Goal: Information Seeking & Learning: Find specific page/section

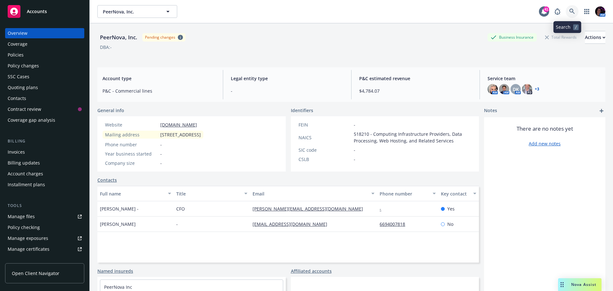
click at [566, 8] on link at bounding box center [572, 11] width 13 height 13
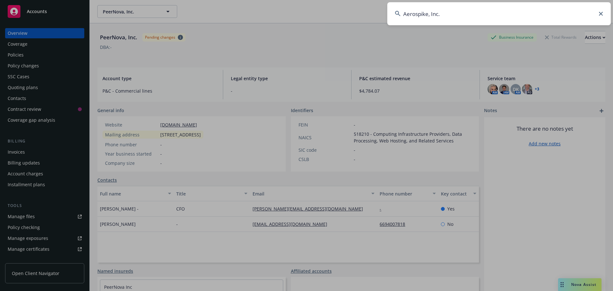
type input "Aerospike, Inc."
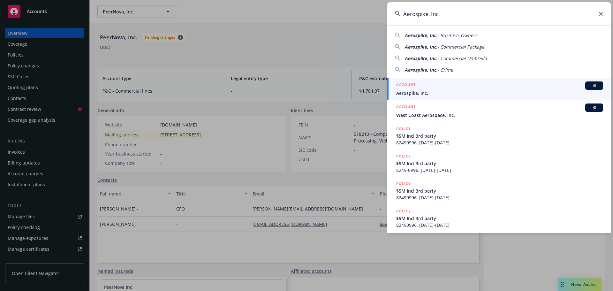
click at [431, 85] on div "ACCOUNT BI" at bounding box center [500, 85] width 207 height 8
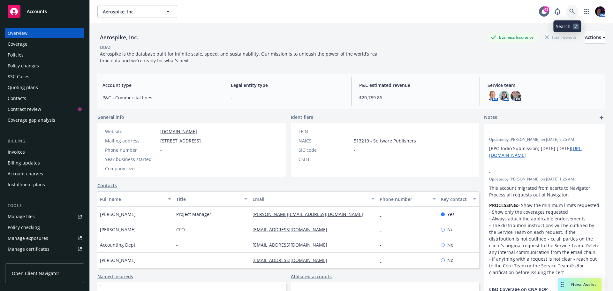
click at [570, 10] on icon at bounding box center [573, 12] width 6 height 6
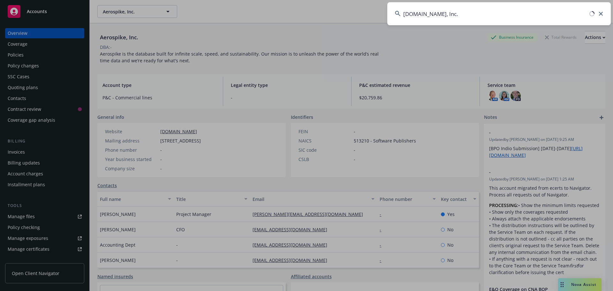
type input "[DOMAIN_NAME], Inc."
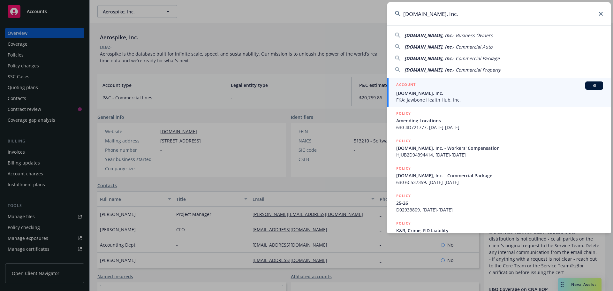
click at [454, 97] on span "FKA: Jawbone Health Hub, Inc." at bounding box center [500, 99] width 207 height 7
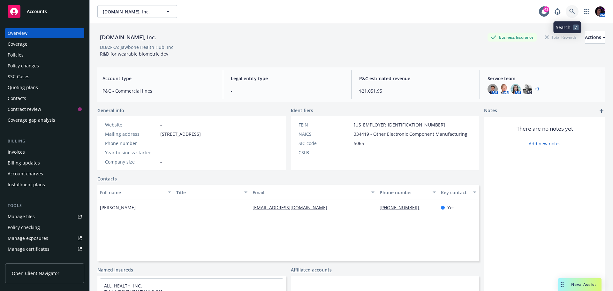
click at [566, 7] on link at bounding box center [572, 11] width 13 height 13
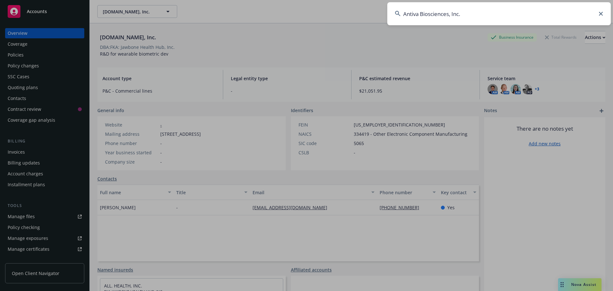
type input "Antiva Biosciences, Inc."
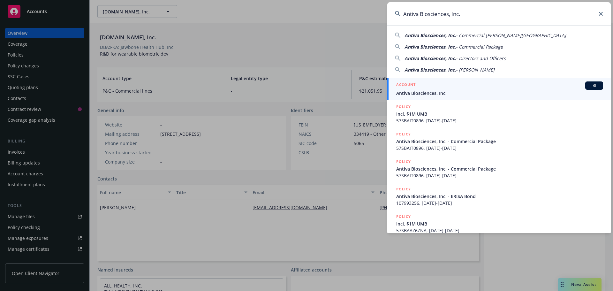
click at [444, 92] on span "Antiva Biosciences, Inc." at bounding box center [500, 93] width 207 height 7
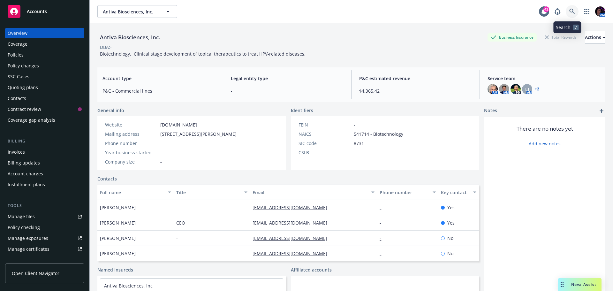
click at [571, 13] on link at bounding box center [572, 11] width 13 height 13
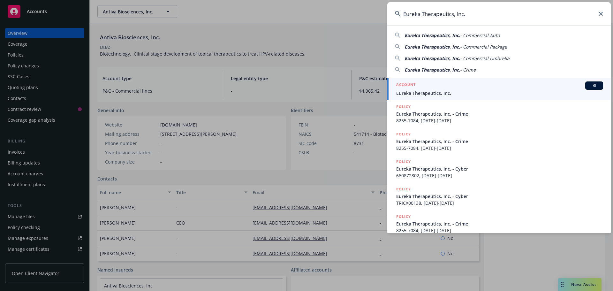
type input "Eureka Therapeutics, Inc."
click at [460, 84] on div "ACCOUNT BI" at bounding box center [500, 85] width 207 height 8
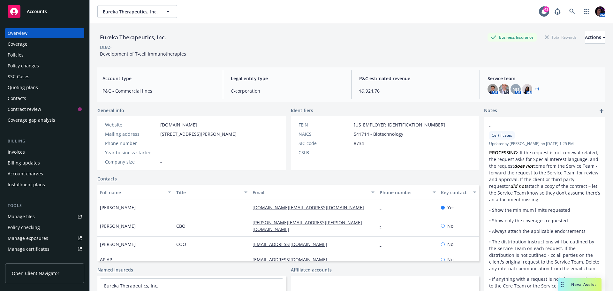
click at [19, 53] on div "Policies" at bounding box center [16, 55] width 16 height 10
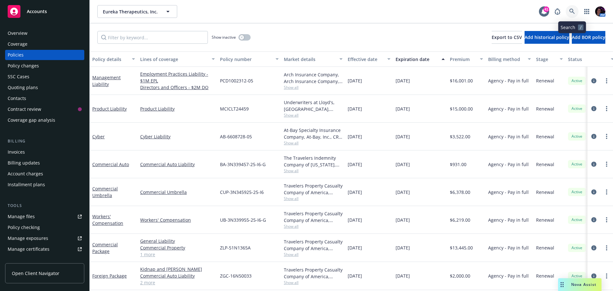
click at [575, 8] on link at bounding box center [572, 11] width 13 height 13
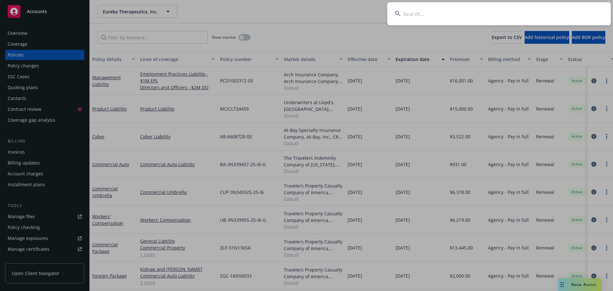
type input "Mezmo"
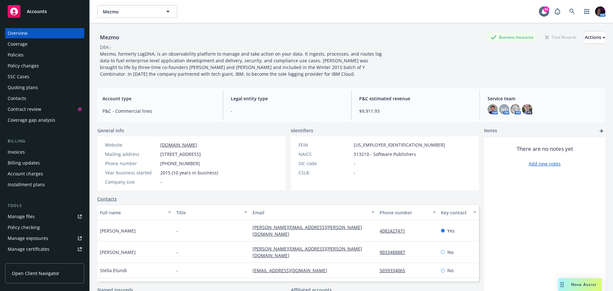
click at [47, 56] on div "Policies" at bounding box center [45, 55] width 74 height 10
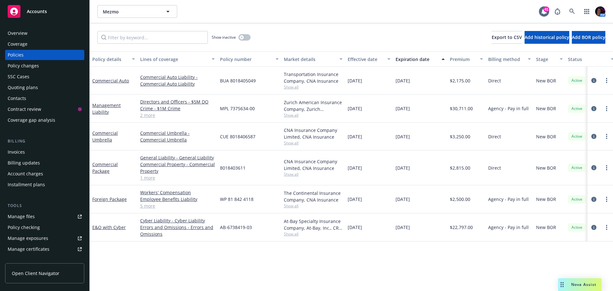
scroll to position [0, 93]
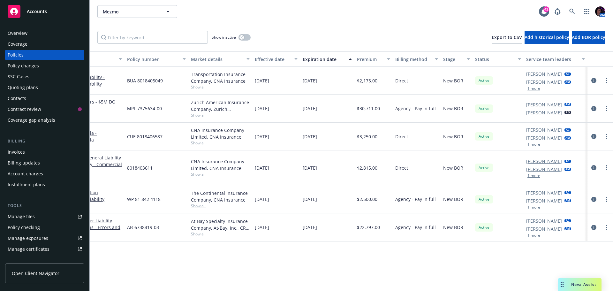
click at [33, 218] on div "Manage files" at bounding box center [21, 217] width 27 height 10
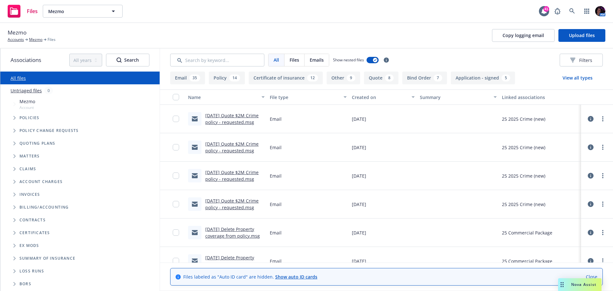
click at [242, 117] on link "09/22/25 Quote $2M Crime policy - requested.msg" at bounding box center [231, 118] width 53 height 13
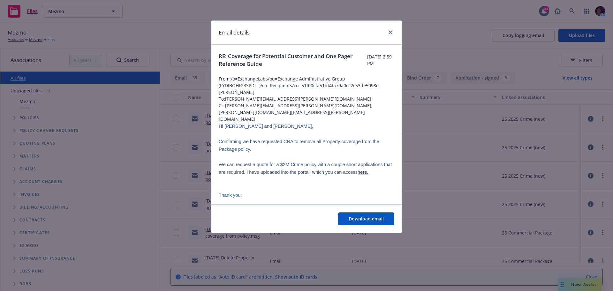
click at [395, 31] on div "Email details" at bounding box center [306, 33] width 191 height 24
click at [390, 31] on icon "close" at bounding box center [391, 32] width 4 height 4
